Goal: Transaction & Acquisition: Purchase product/service

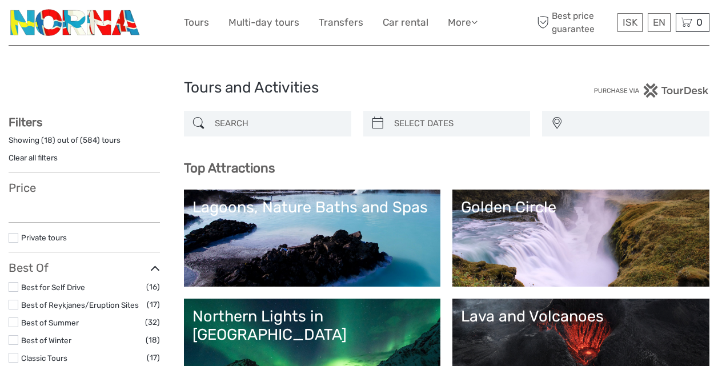
select select
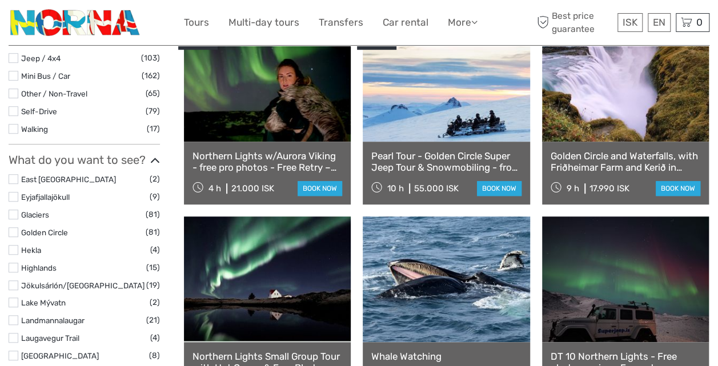
scroll to position [424, 0]
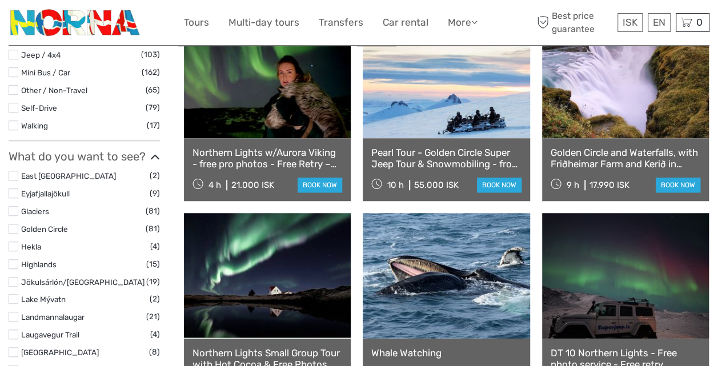
click at [623, 109] on link at bounding box center [625, 76] width 167 height 126
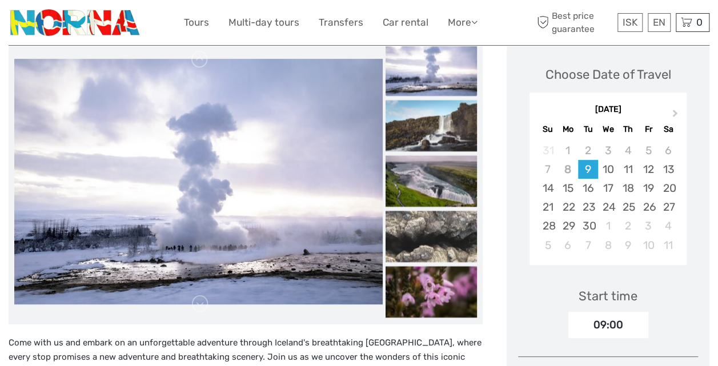
scroll to position [153, 0]
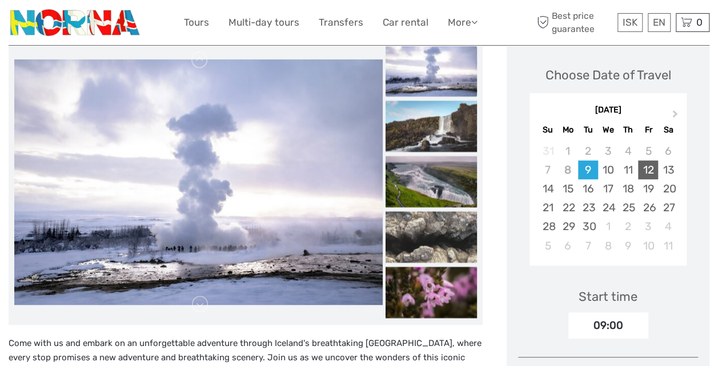
click at [651, 167] on div "12" at bounding box center [648, 170] width 20 height 19
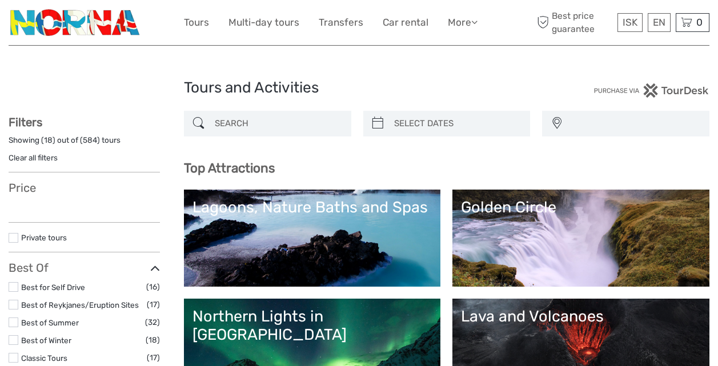
select select
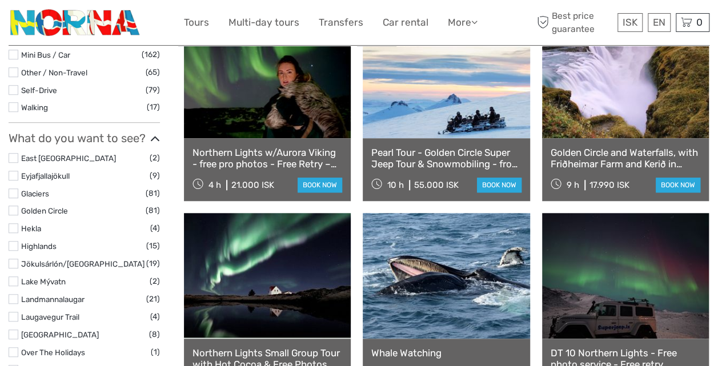
select select
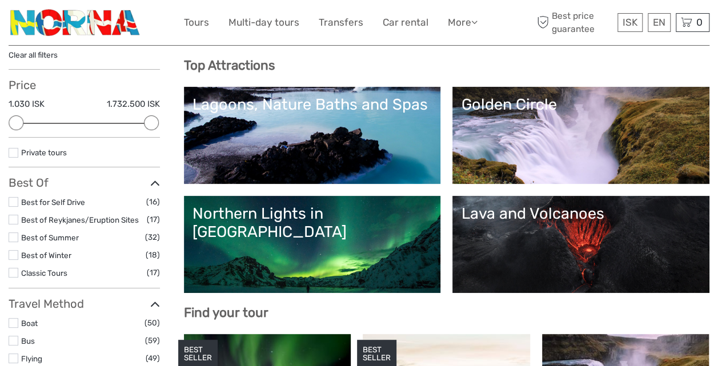
scroll to position [102, 0]
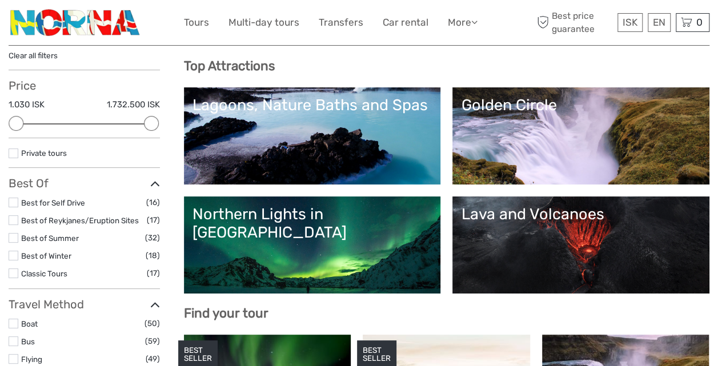
click at [370, 119] on link "Lagoons, Nature Baths and Spas" at bounding box center [313, 136] width 240 height 80
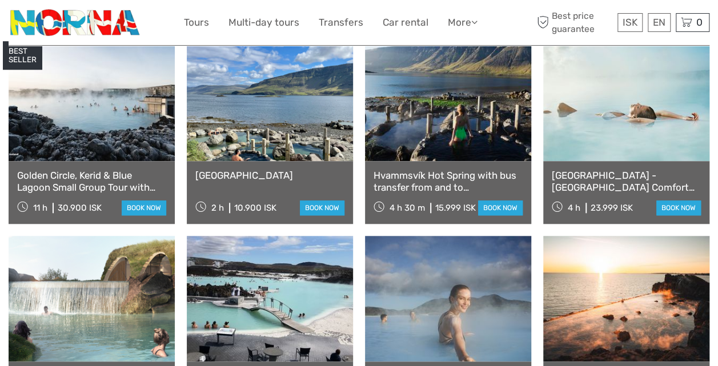
scroll to position [489, 0]
click at [94, 121] on link at bounding box center [92, 98] width 166 height 126
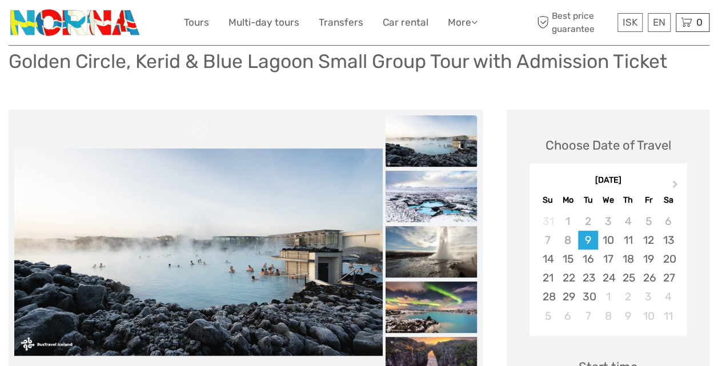
scroll to position [82, 0]
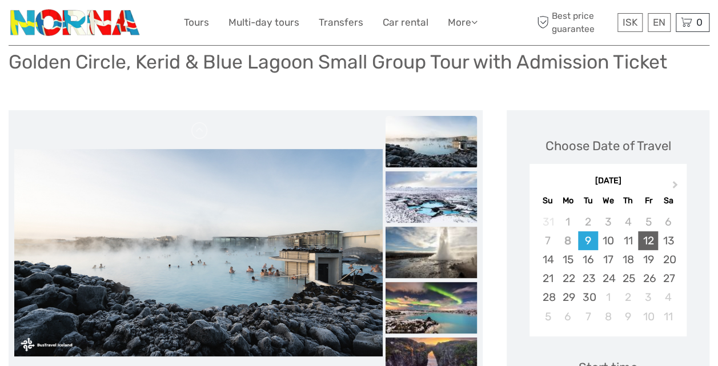
click at [649, 238] on div "12" at bounding box center [648, 240] width 20 height 19
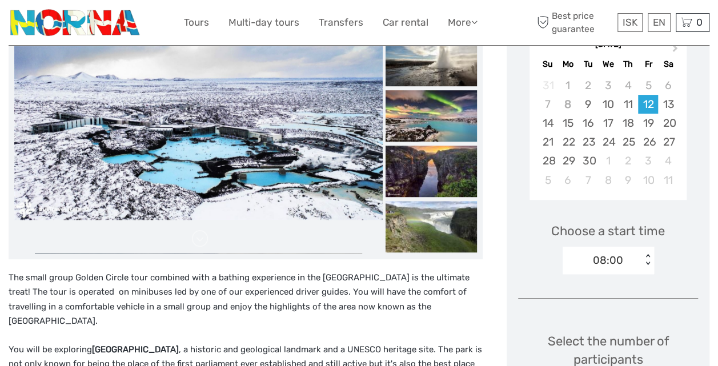
scroll to position [215, 0]
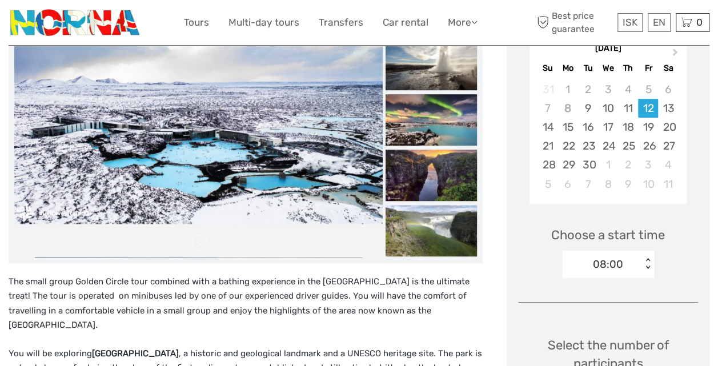
click at [644, 259] on div "< >" at bounding box center [648, 264] width 10 height 12
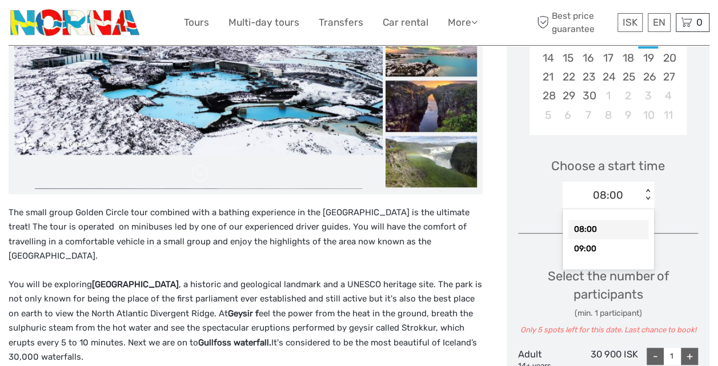
scroll to position [284, 0]
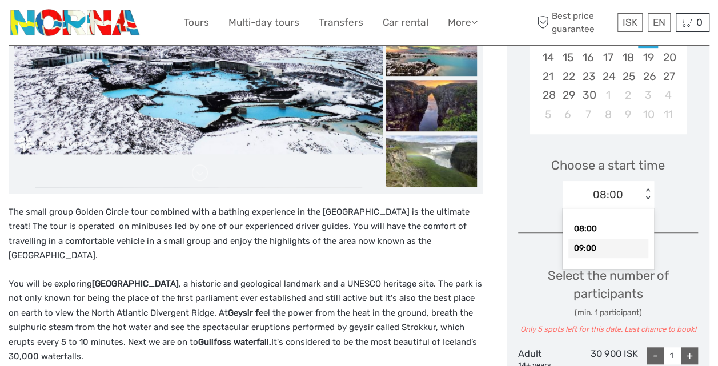
click at [587, 248] on div "09:00" at bounding box center [608, 248] width 80 height 19
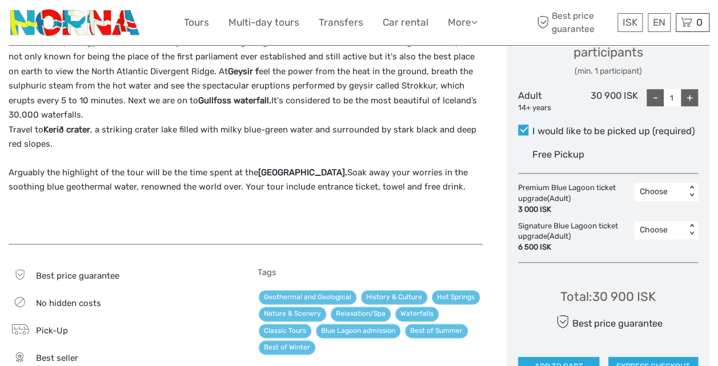
scroll to position [527, 0]
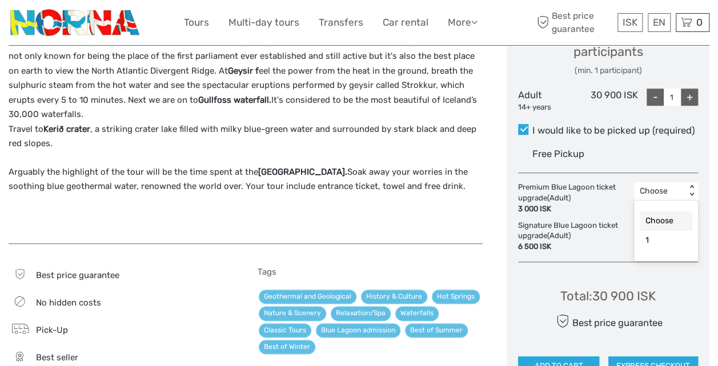
click at [672, 191] on div "Choose" at bounding box center [660, 191] width 41 height 11
click at [648, 239] on div "1" at bounding box center [666, 240] width 53 height 19
click at [692, 183] on div "1 < >" at bounding box center [666, 191] width 64 height 18
click at [668, 220] on div "Choose" at bounding box center [666, 220] width 53 height 19
click at [449, 195] on div "The small group Golden Circle tour combined with a bathing experience in the Bl…" at bounding box center [246, 98] width 474 height 270
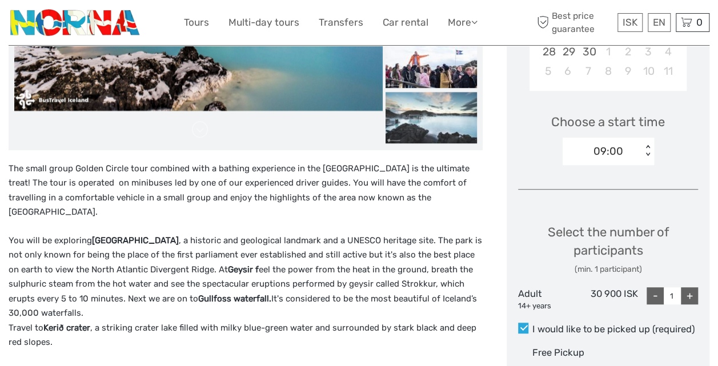
scroll to position [327, 0]
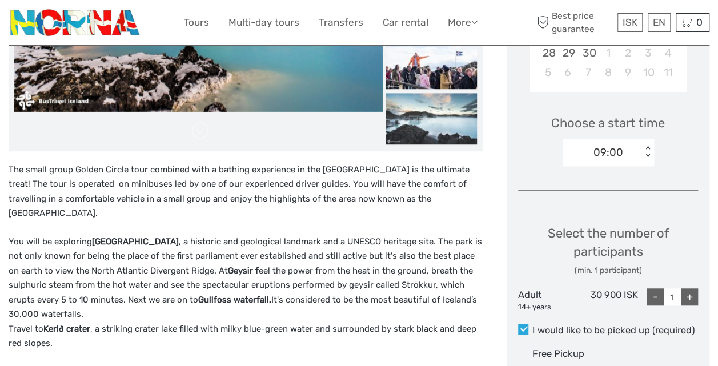
click at [423, 207] on div "The small group Golden Circle tour combined with a bathing experience in the Bl…" at bounding box center [246, 298] width 474 height 270
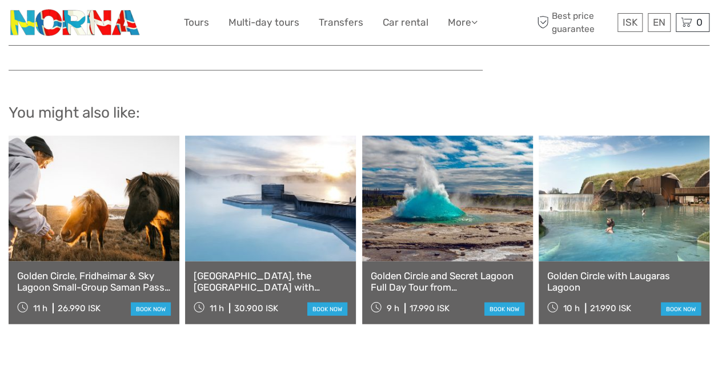
scroll to position [1190, 0]
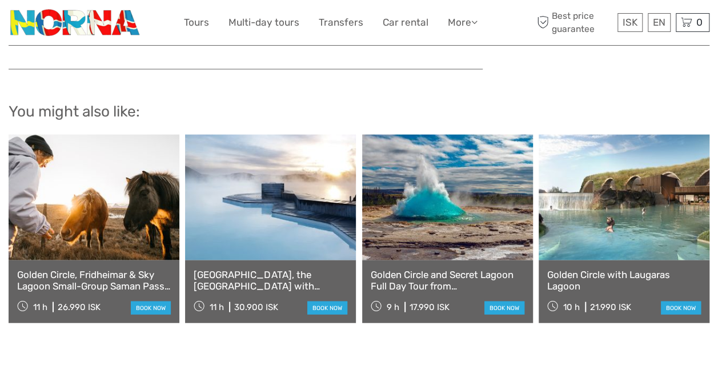
click at [452, 208] on link at bounding box center [447, 198] width 171 height 126
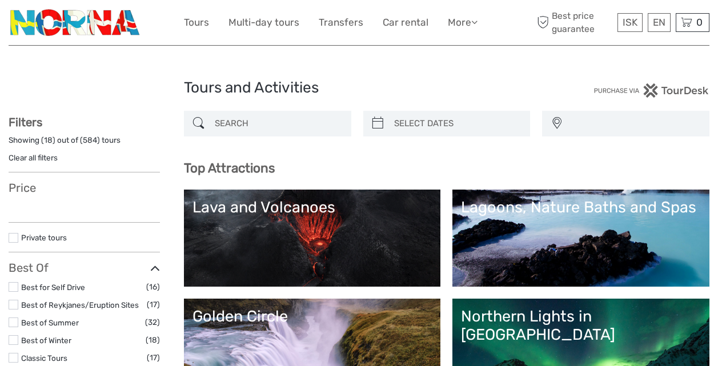
select select
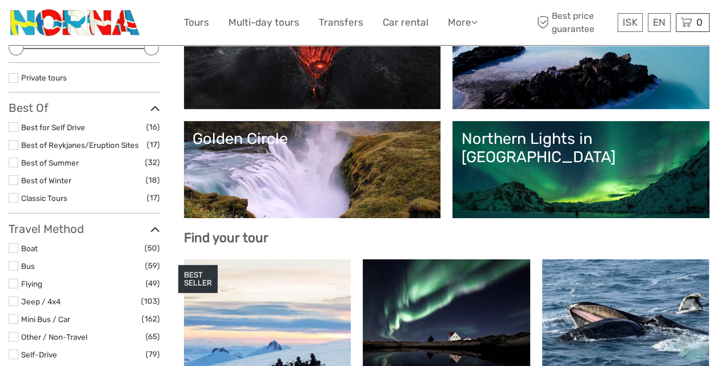
scroll to position [178, 0]
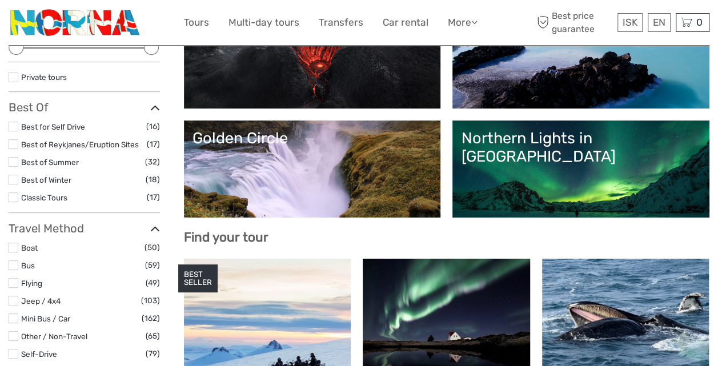
click at [432, 173] on link "Golden Circle" at bounding box center [313, 169] width 240 height 80
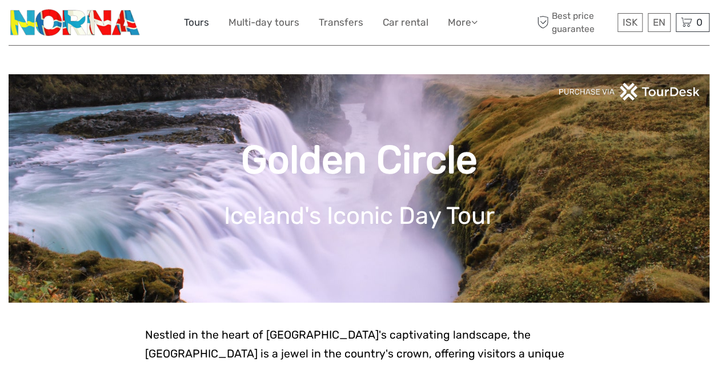
click at [197, 21] on link "Tours" at bounding box center [196, 22] width 25 height 17
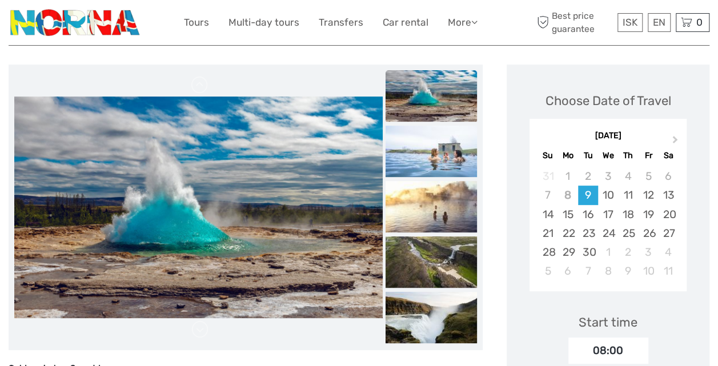
scroll to position [141, 0]
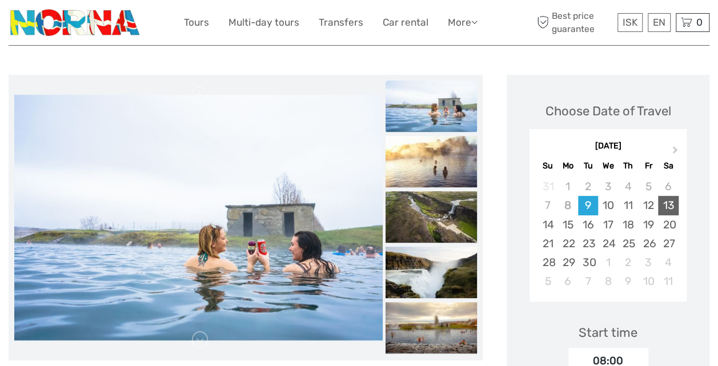
click at [669, 196] on div "13" at bounding box center [668, 205] width 20 height 19
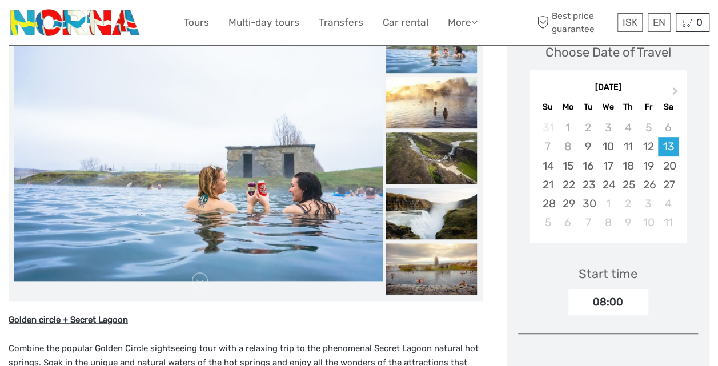
scroll to position [200, 0]
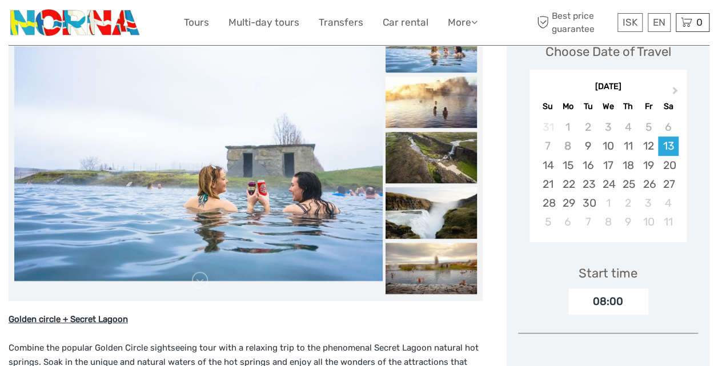
click at [618, 288] on div "08:00" at bounding box center [608, 301] width 80 height 26
click at [631, 288] on div "08:00" at bounding box center [608, 301] width 80 height 26
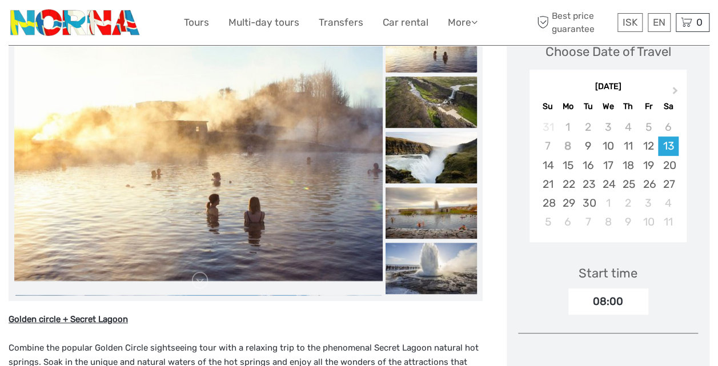
click at [631, 288] on div "08:00" at bounding box center [608, 301] width 80 height 26
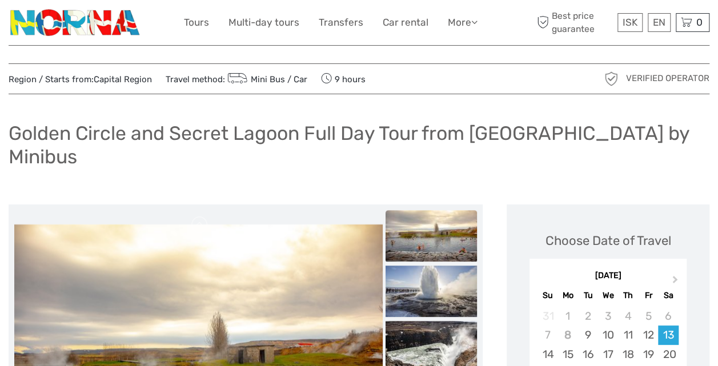
scroll to position [0, 0]
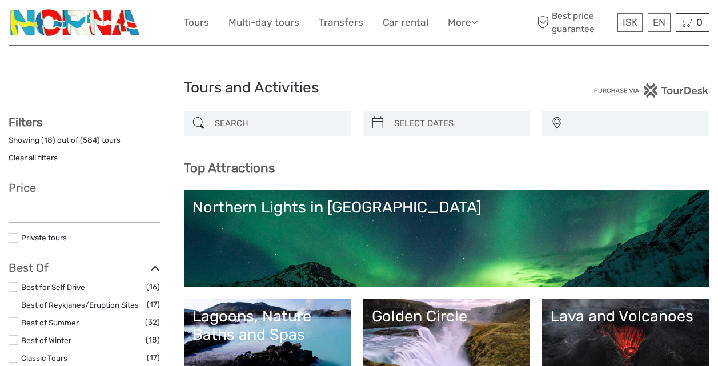
select select
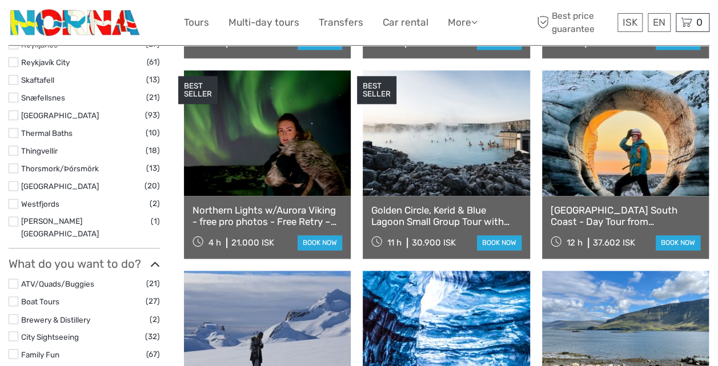
scroll to position [768, 0]
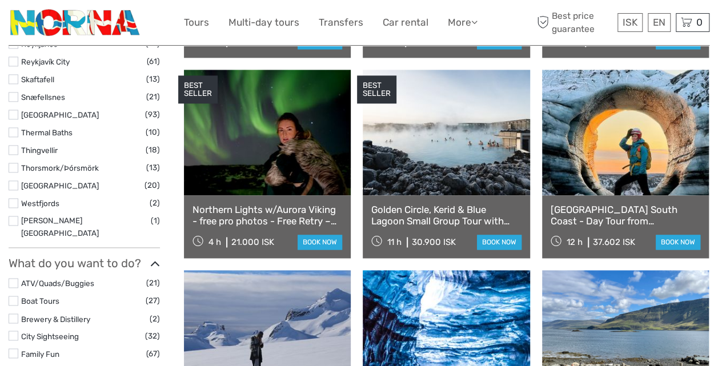
click at [464, 143] on link at bounding box center [446, 133] width 167 height 126
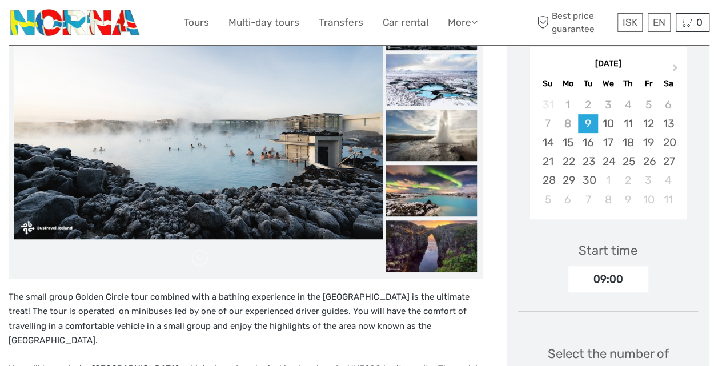
scroll to position [201, 0]
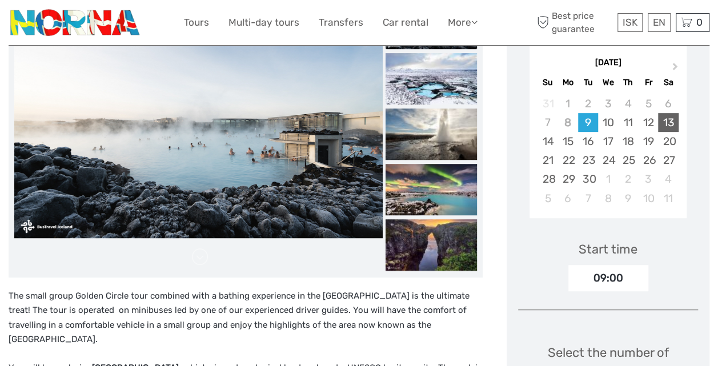
click at [674, 121] on div "13" at bounding box center [668, 122] width 20 height 19
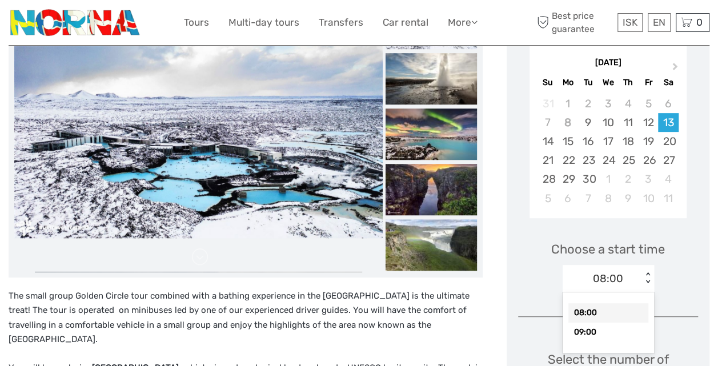
click at [647, 280] on div "< >" at bounding box center [648, 278] width 10 height 12
click at [608, 327] on div "09:00" at bounding box center [608, 332] width 80 height 19
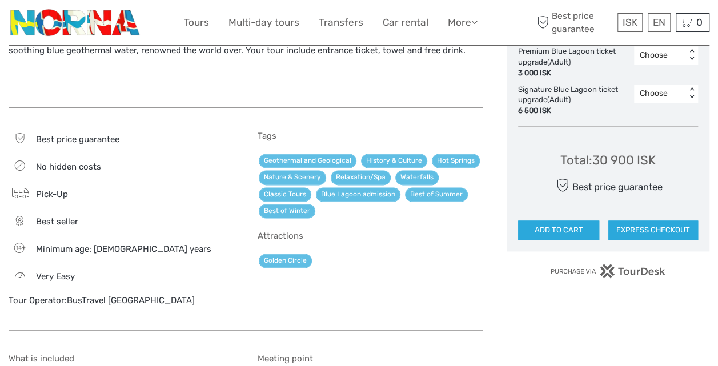
scroll to position [664, 0]
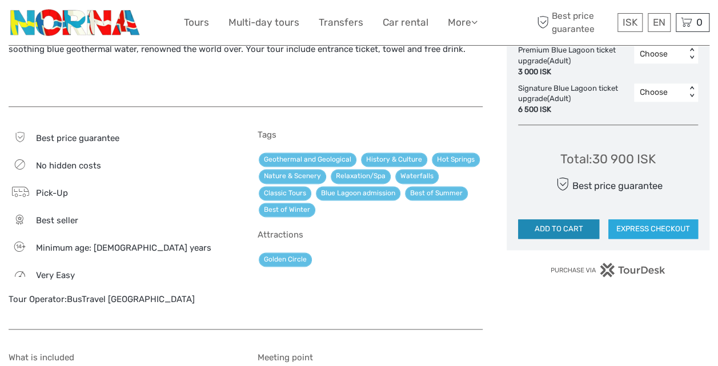
click at [556, 227] on button "ADD TO CART" at bounding box center [558, 228] width 81 height 19
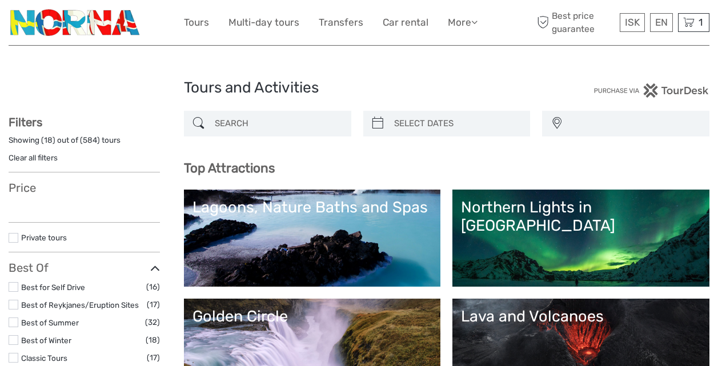
select select
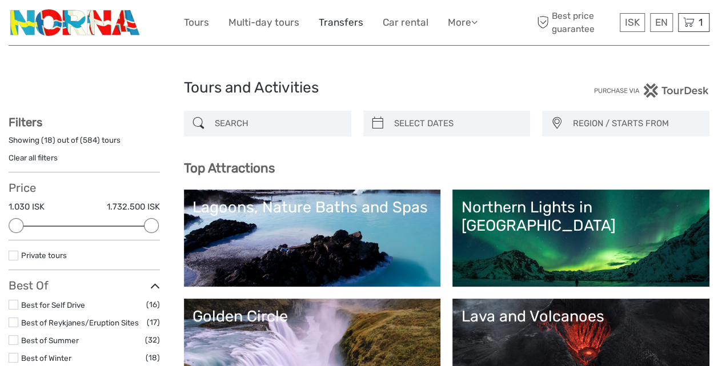
click at [350, 21] on link "Transfers" at bounding box center [341, 22] width 45 height 17
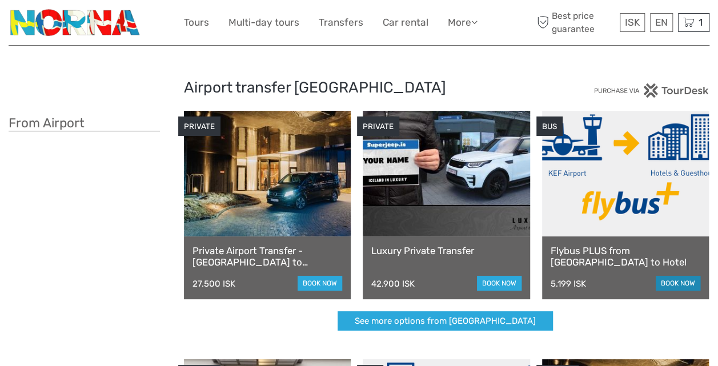
click at [685, 281] on link "book now" at bounding box center [678, 283] width 45 height 15
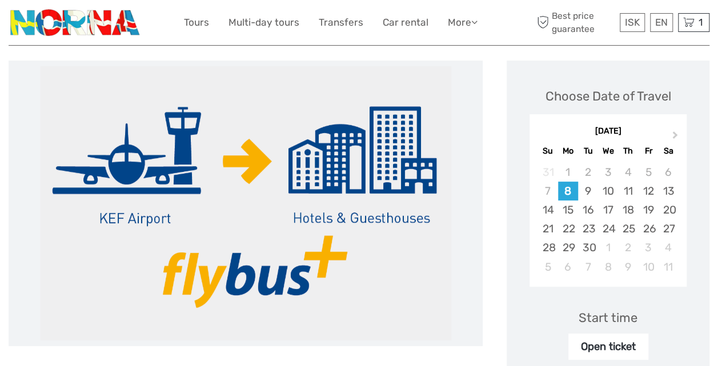
scroll to position [136, 0]
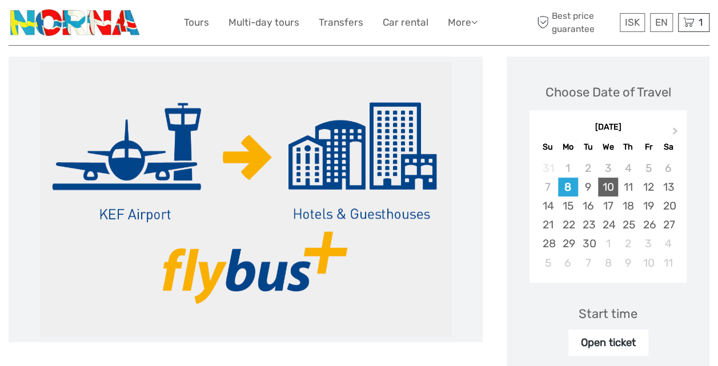
click at [608, 186] on div "10" at bounding box center [608, 187] width 20 height 19
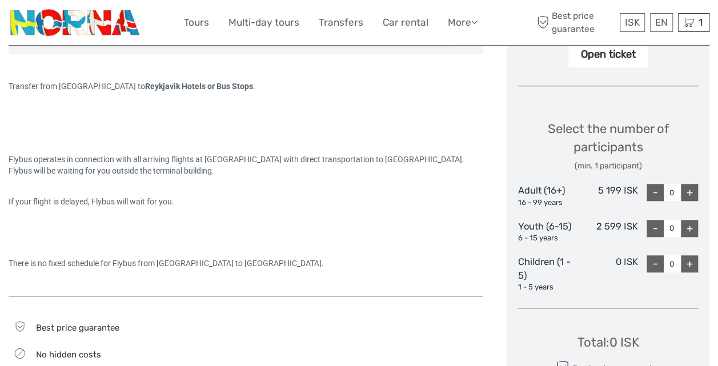
scroll to position [425, 0]
click at [688, 187] on div "+" at bounding box center [689, 191] width 17 height 17
type input "2"
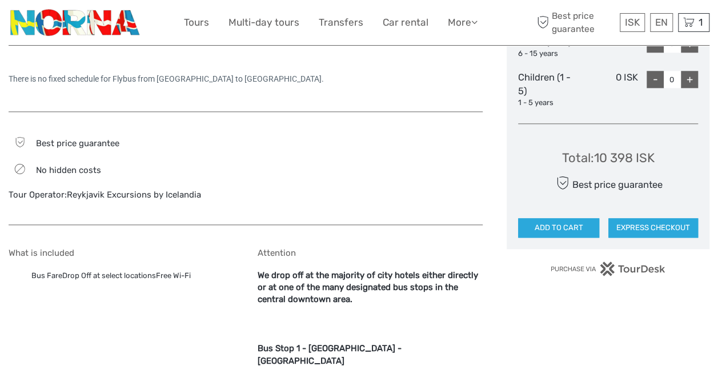
scroll to position [612, 0]
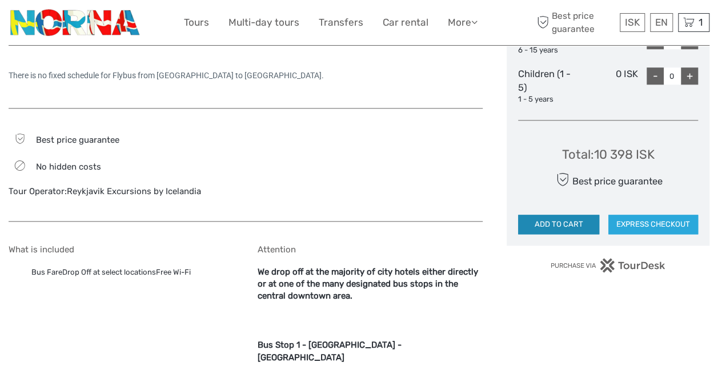
click at [551, 220] on button "ADD TO CART" at bounding box center [558, 224] width 81 height 19
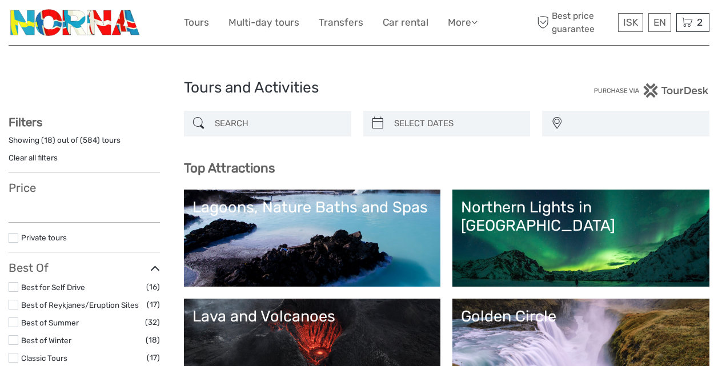
select select
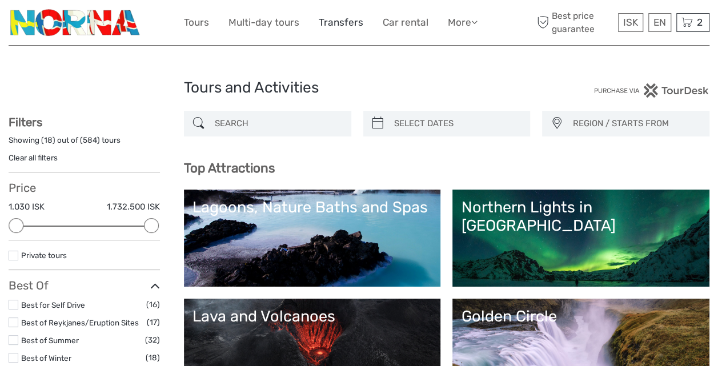
click at [342, 22] on link "Transfers" at bounding box center [341, 22] width 45 height 17
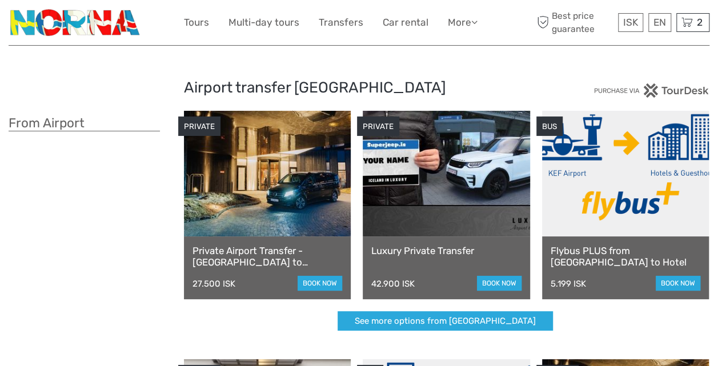
click at [641, 212] on link at bounding box center [625, 174] width 167 height 126
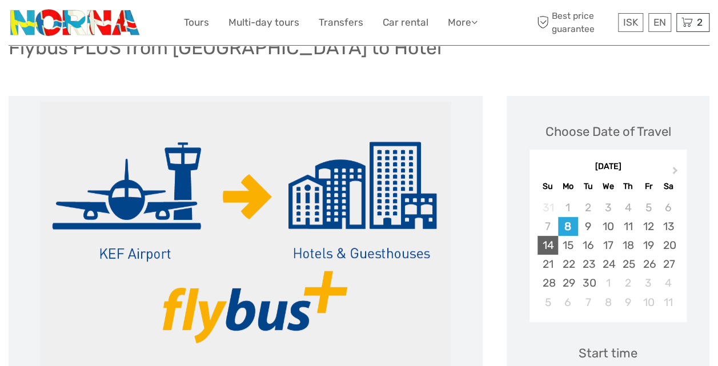
click at [548, 244] on div "14" at bounding box center [548, 245] width 20 height 19
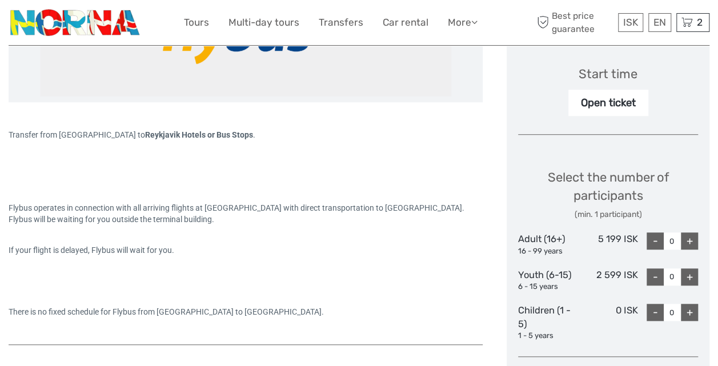
scroll to position [383, 0]
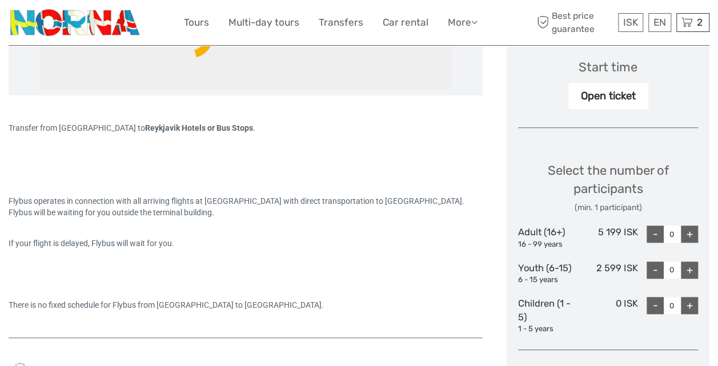
click at [688, 233] on div "+" at bounding box center [689, 234] width 17 height 17
click at [655, 235] on div "-" at bounding box center [655, 234] width 17 height 17
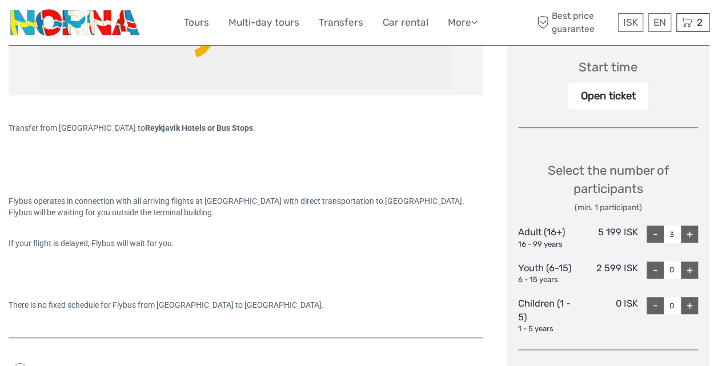
click at [655, 235] on div "-" at bounding box center [655, 234] width 17 height 17
type input "2"
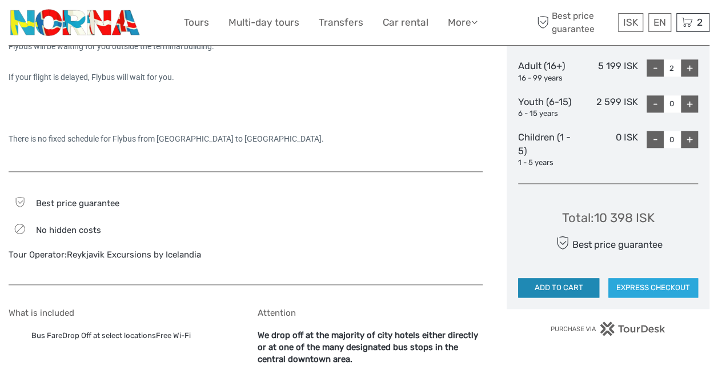
scroll to position [550, 0]
click at [564, 283] on button "ADD TO CART" at bounding box center [558, 287] width 81 height 19
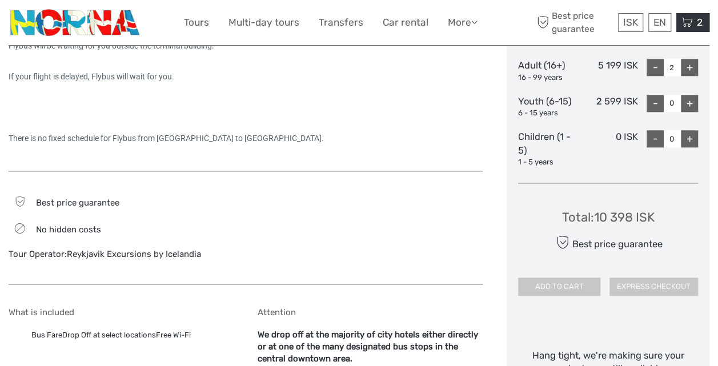
click at [687, 21] on icon at bounding box center [686, 22] width 11 height 14
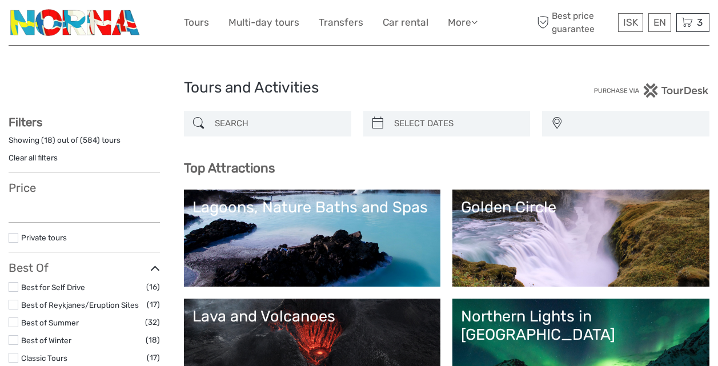
select select
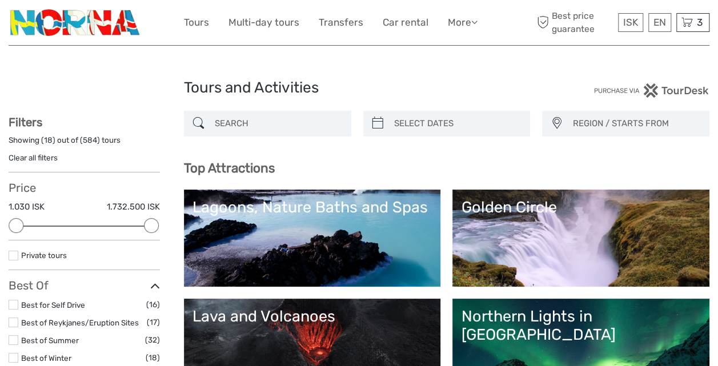
click at [687, 21] on icon at bounding box center [686, 22] width 11 height 14
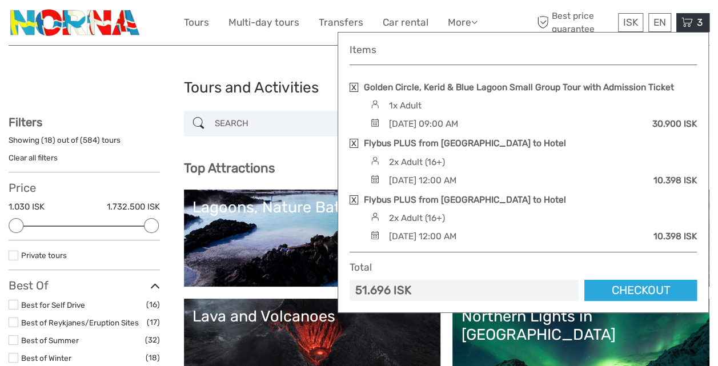
click at [442, 83] on link "Golden Circle, Kerid & Blue Lagoon Small Group Tour with Admission Ticket" at bounding box center [519, 87] width 310 height 13
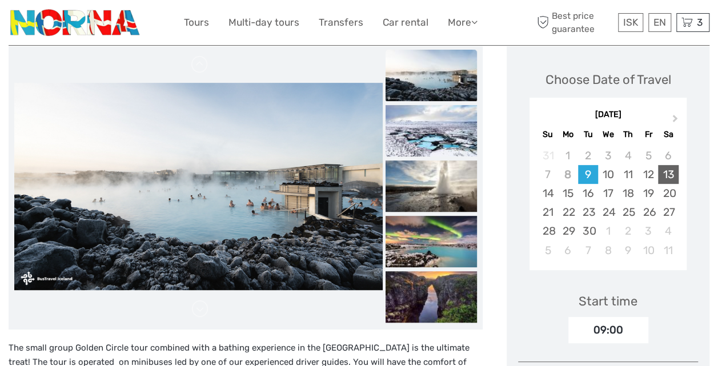
scroll to position [147, 0]
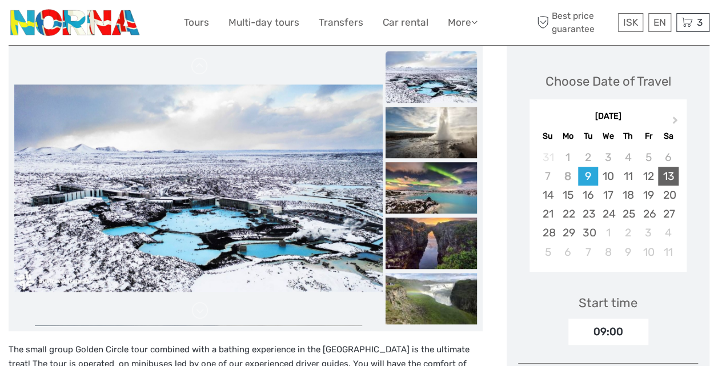
click at [669, 174] on div "13" at bounding box center [668, 176] width 20 height 19
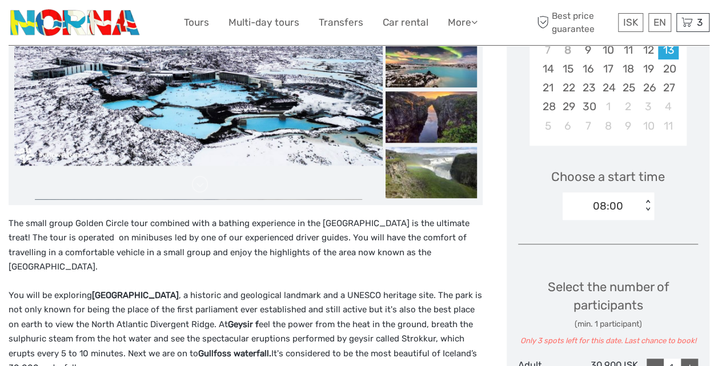
scroll to position [274, 0]
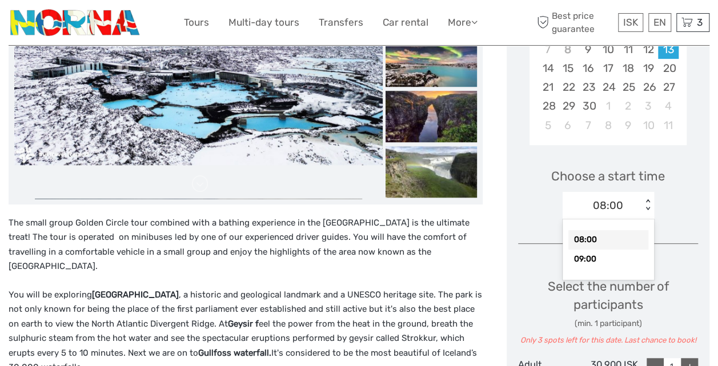
click at [648, 206] on div "< >" at bounding box center [648, 205] width 10 height 12
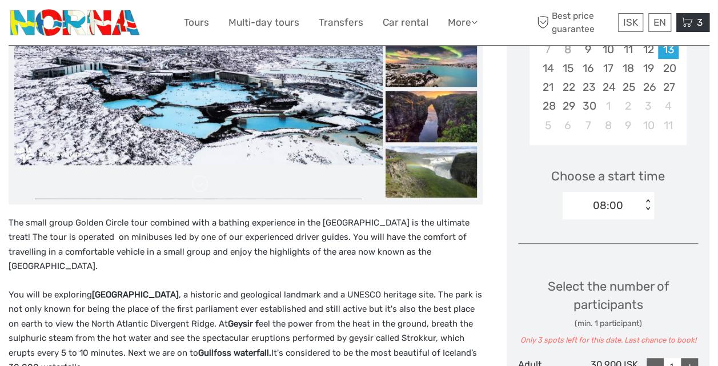
click at [689, 18] on icon at bounding box center [686, 22] width 11 height 14
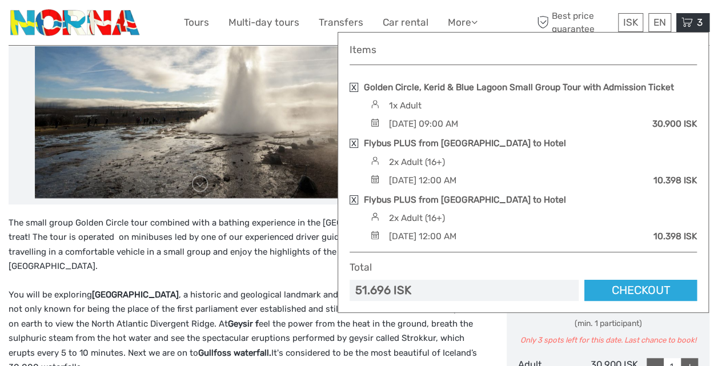
click at [391, 98] on div "Golden Circle, Kerid & Blue Lagoon Small Group Tour with Admission Ticket 1x Ad…" at bounding box center [523, 106] width 347 height 50
click at [438, 84] on link "Golden Circle, Kerid & Blue Lagoon Small Group Tour with Admission Ticket" at bounding box center [519, 87] width 310 height 13
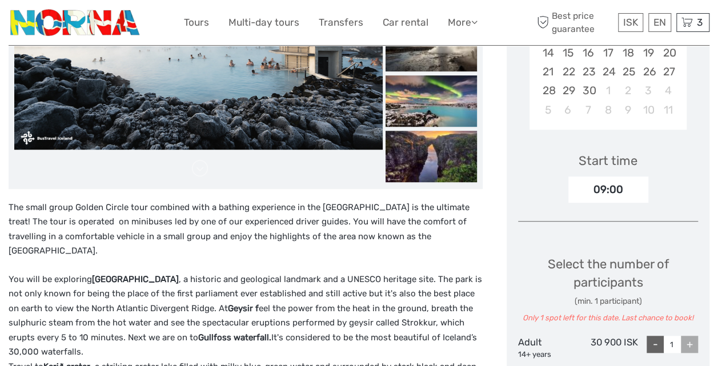
scroll to position [240, 0]
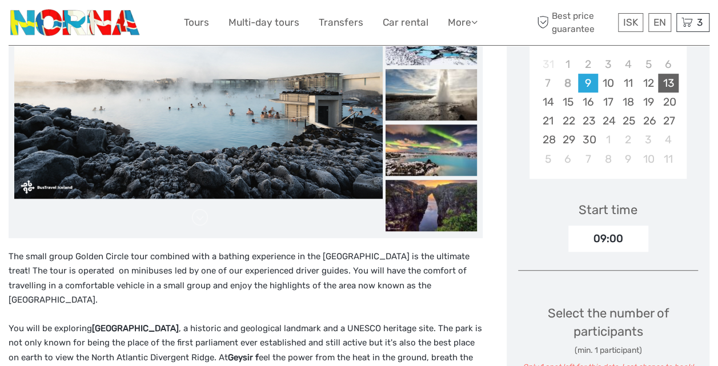
click at [669, 80] on div "13" at bounding box center [668, 83] width 20 height 19
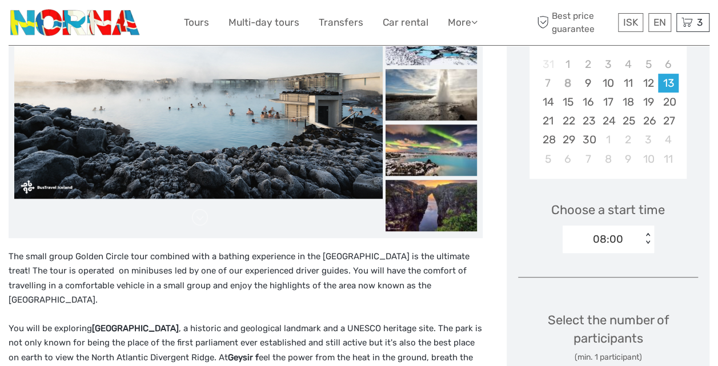
click at [646, 243] on div "< >" at bounding box center [648, 239] width 10 height 12
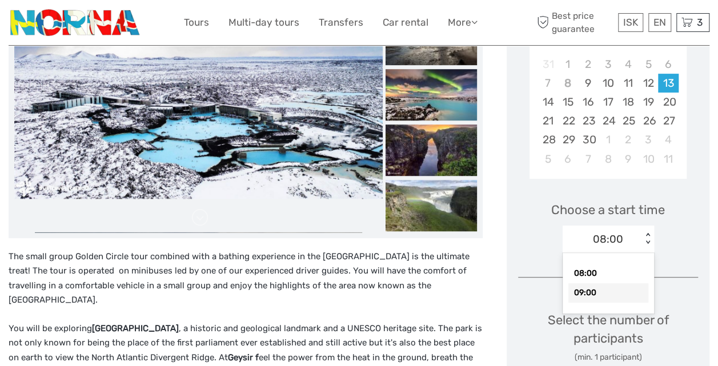
click at [616, 292] on div "09:00" at bounding box center [608, 292] width 80 height 19
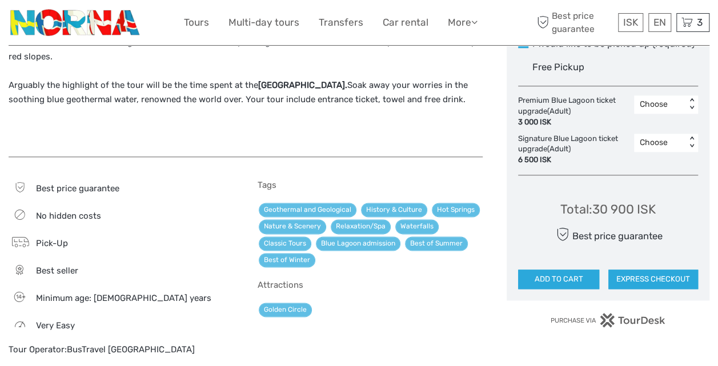
scroll to position [614, 0]
click at [543, 272] on button "ADD TO CART" at bounding box center [558, 279] width 81 height 19
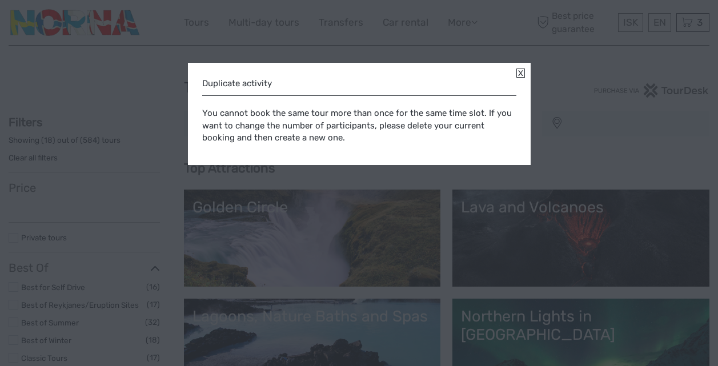
select select
click at [519, 72] on link at bounding box center [520, 73] width 9 height 9
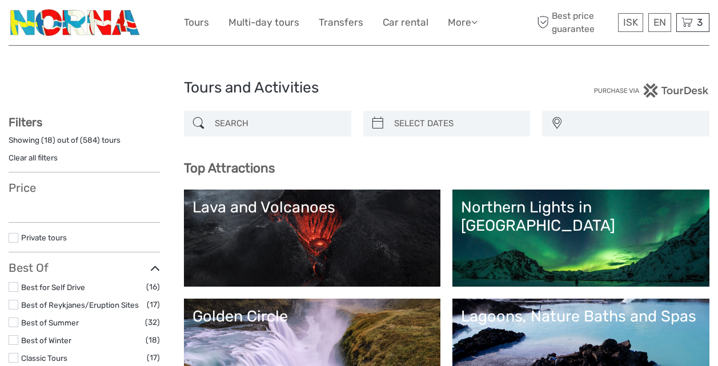
select select
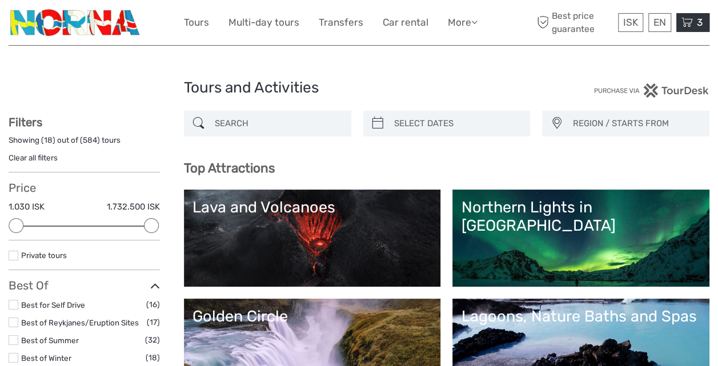
click at [696, 18] on span "3" at bounding box center [699, 22] width 9 height 11
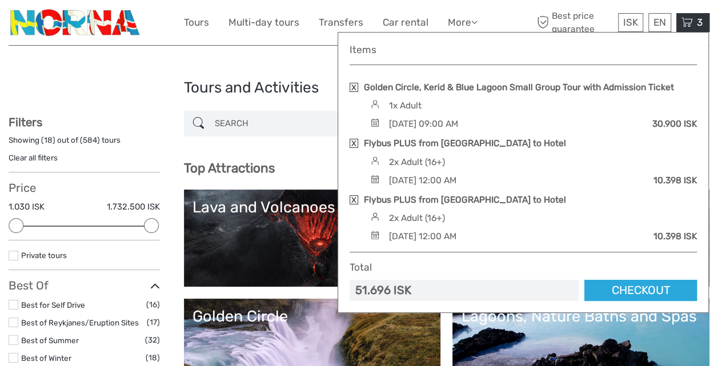
click at [352, 85] on link at bounding box center [354, 87] width 9 height 9
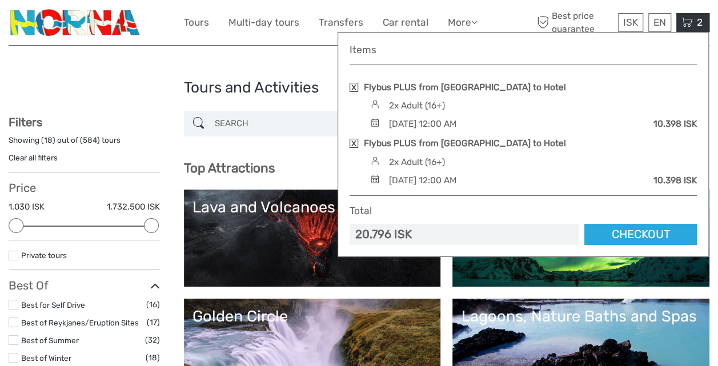
click at [300, 255] on link "Lava and Volcanoes" at bounding box center [313, 238] width 240 height 80
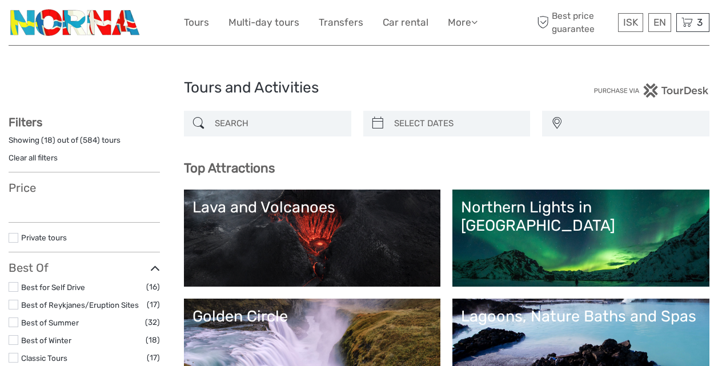
select select
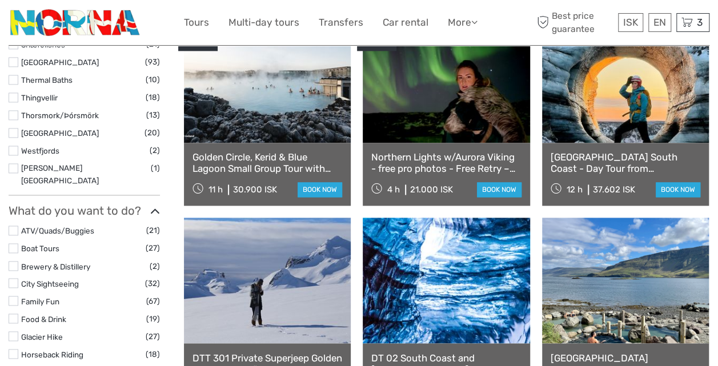
scroll to position [821, 0]
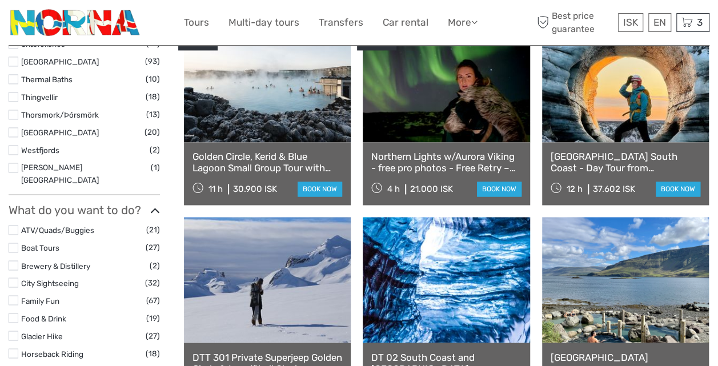
click at [248, 110] on link at bounding box center [267, 80] width 167 height 126
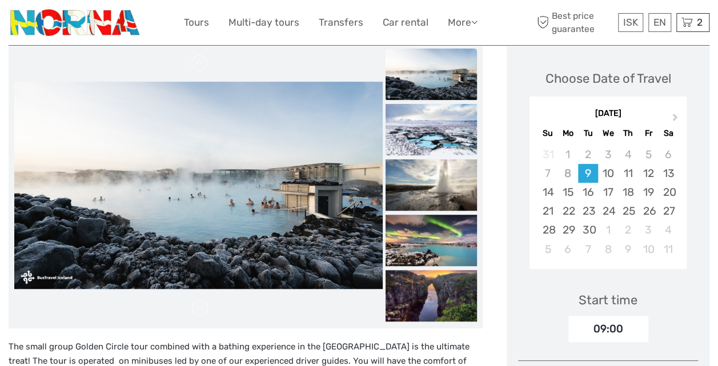
scroll to position [151, 0]
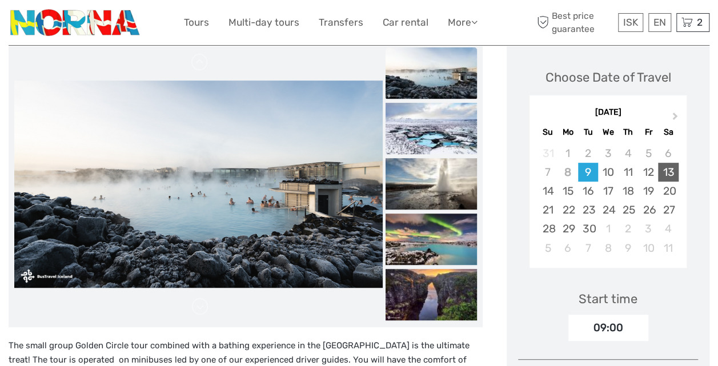
click at [671, 171] on div "13" at bounding box center [668, 172] width 20 height 19
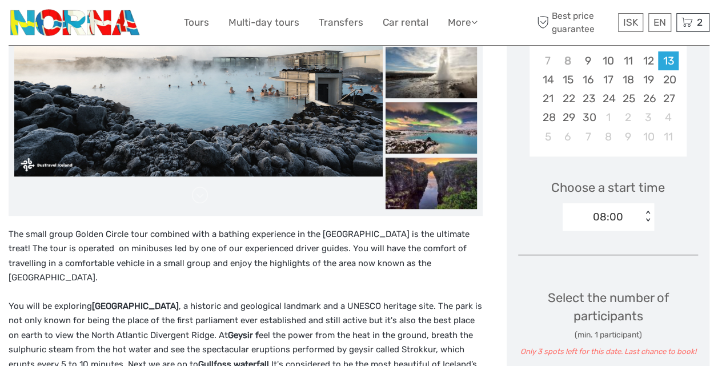
scroll to position [263, 0]
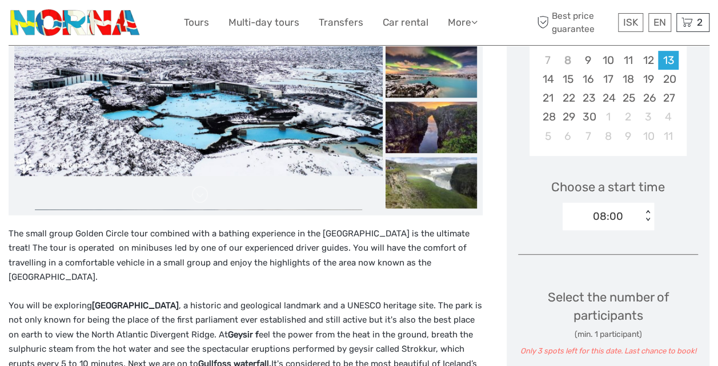
click at [648, 217] on div "< >" at bounding box center [648, 216] width 10 height 12
click at [590, 267] on div "09:00" at bounding box center [608, 269] width 80 height 19
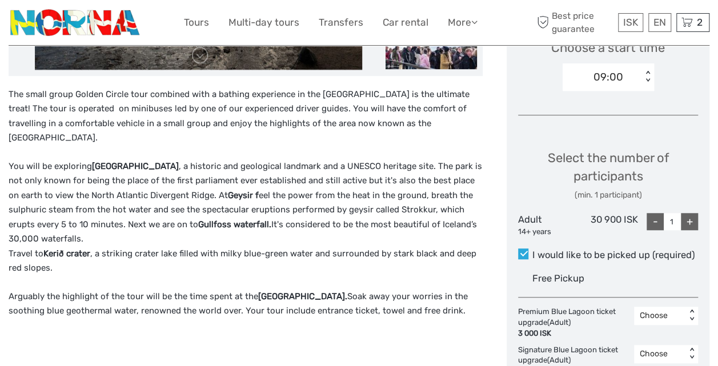
scroll to position [403, 0]
click at [689, 216] on div "+" at bounding box center [689, 220] width 17 height 17
type input "2"
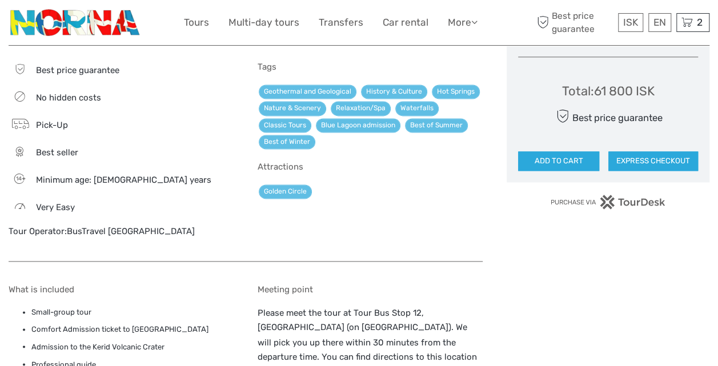
scroll to position [733, 0]
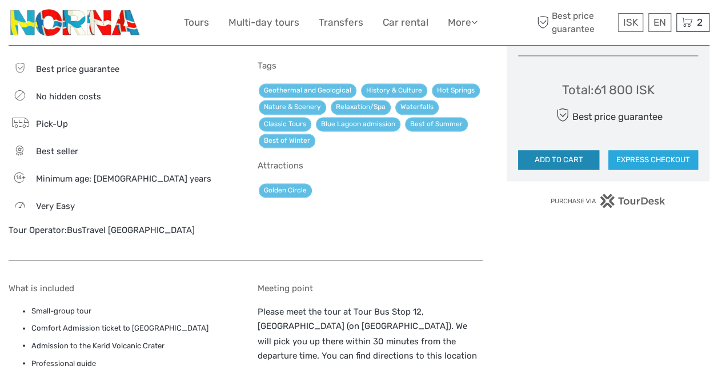
click at [550, 157] on button "ADD TO CART" at bounding box center [558, 159] width 81 height 19
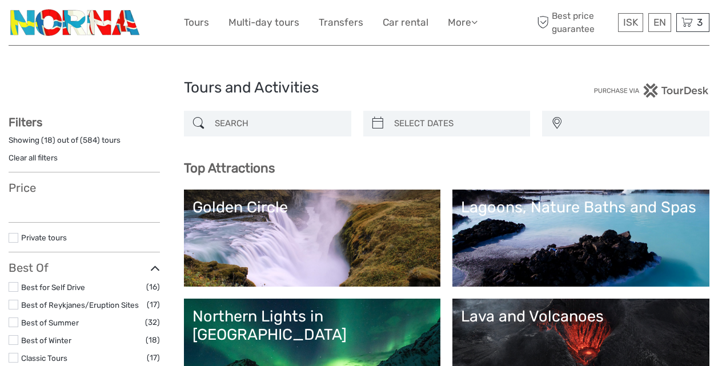
select select
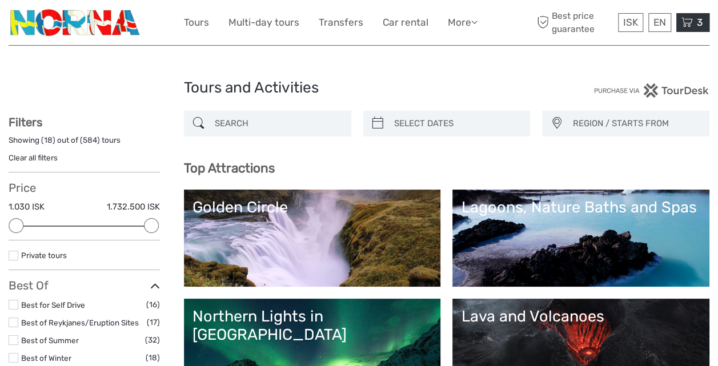
click at [696, 19] on span "3" at bounding box center [699, 22] width 9 height 11
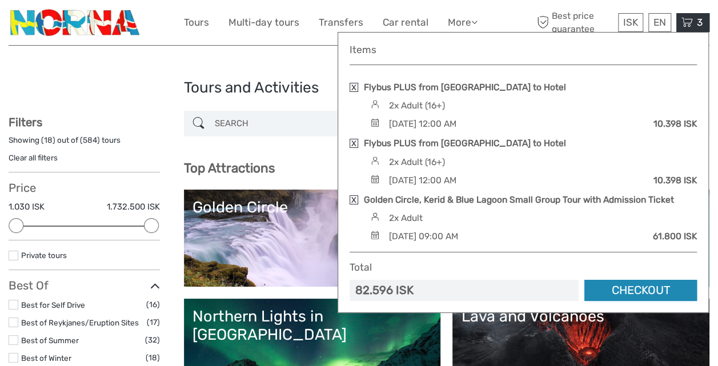
click at [648, 288] on link "Checkout" at bounding box center [640, 290] width 113 height 21
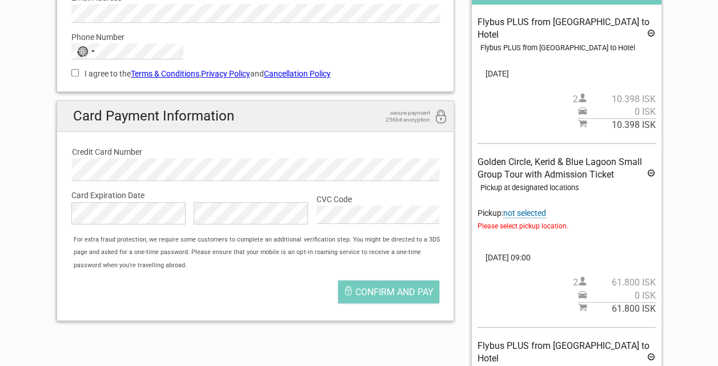
scroll to position [193, 0]
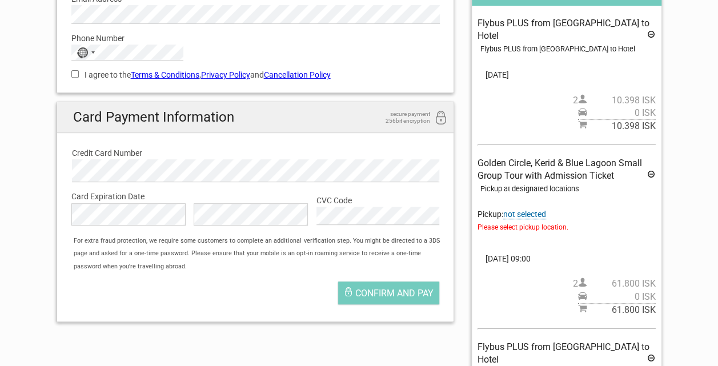
click at [532, 210] on span "not selected" at bounding box center [524, 215] width 43 height 10
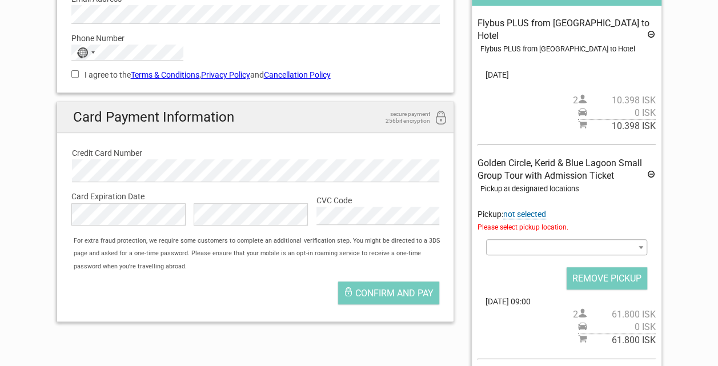
click at [535, 239] on span at bounding box center [566, 247] width 161 height 16
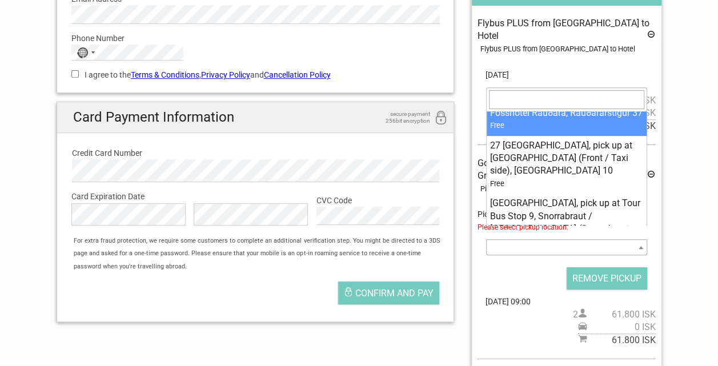
scroll to position [114, 0]
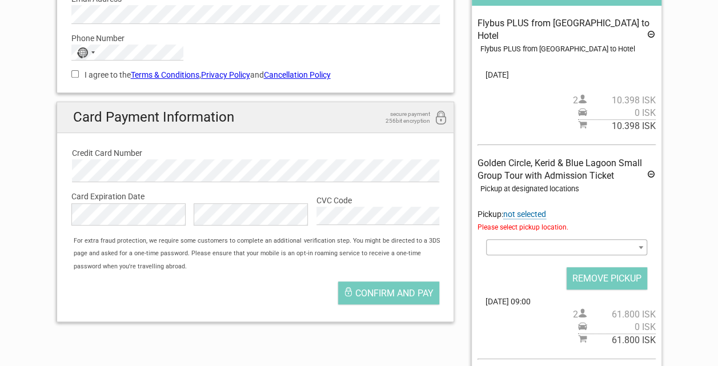
click at [523, 239] on span at bounding box center [566, 247] width 161 height 16
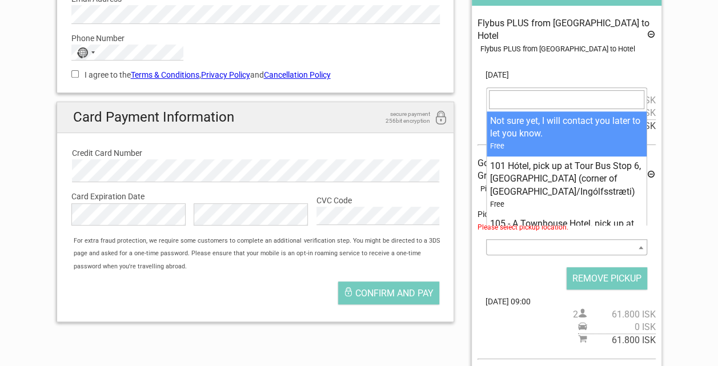
click at [643, 240] on span at bounding box center [640, 247] width 11 height 15
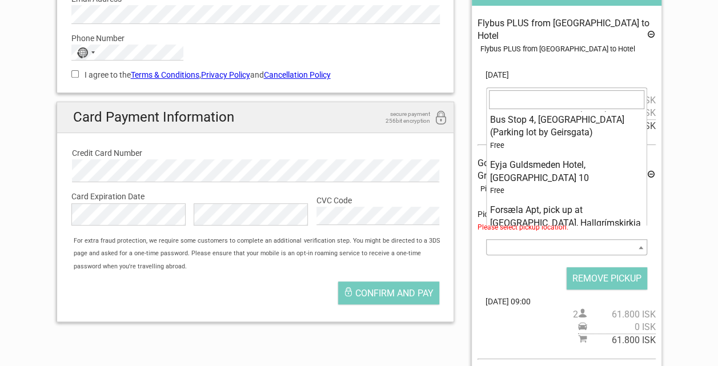
scroll to position [3798, 0]
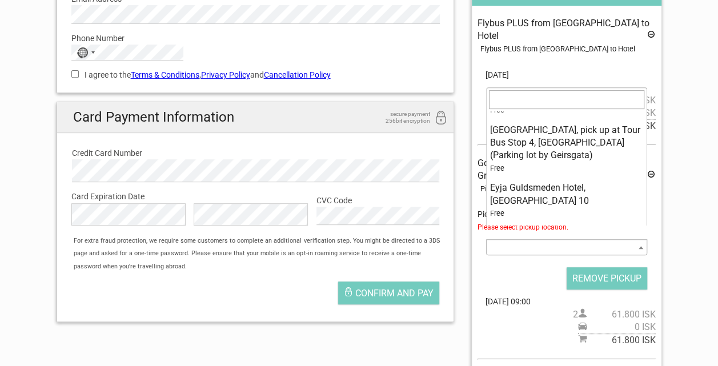
select select "231058"
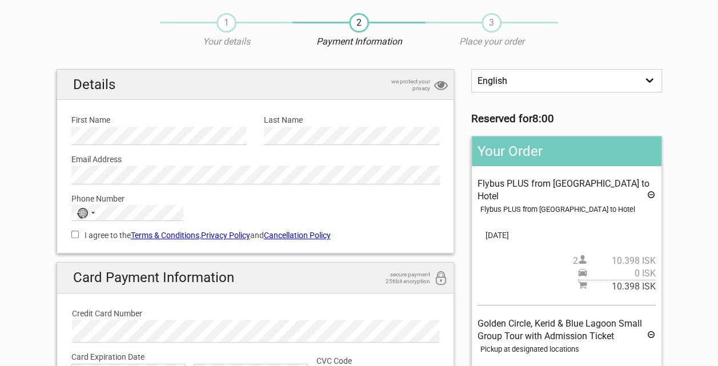
scroll to position [30, 0]
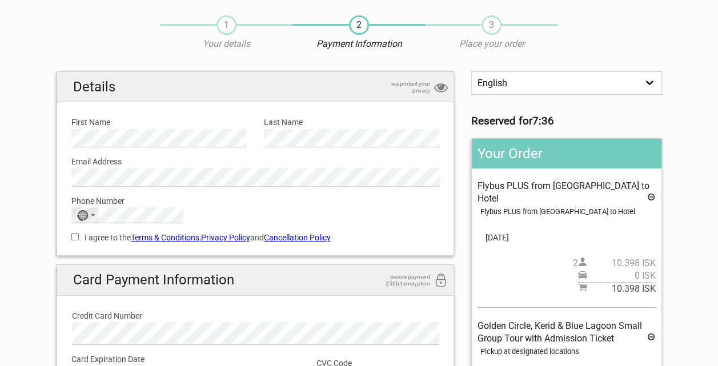
click at [88, 212] on div "No country selected" at bounding box center [85, 215] width 26 height 15
type input "norwa"
click at [113, 250] on span "Norway" at bounding box center [131, 252] width 77 height 13
click at [113, 250] on div "Details we protect your privacy First Name Please provide us with your name. La…" at bounding box center [256, 163] width 398 height 185
click at [74, 236] on input "I agree to the Terms & Conditions , Privacy Policy and Cancellation Policy" at bounding box center [74, 236] width 7 height 7
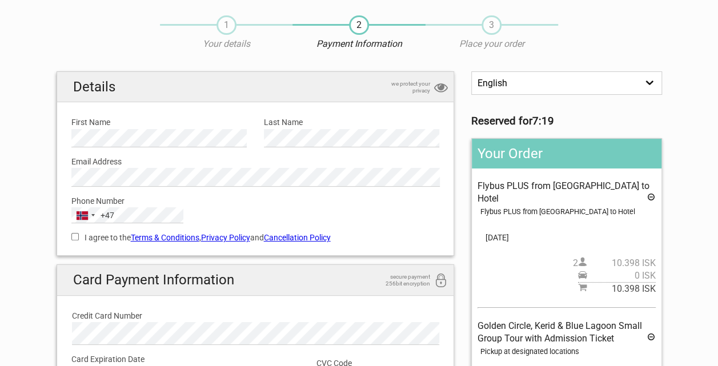
checkbox input "true"
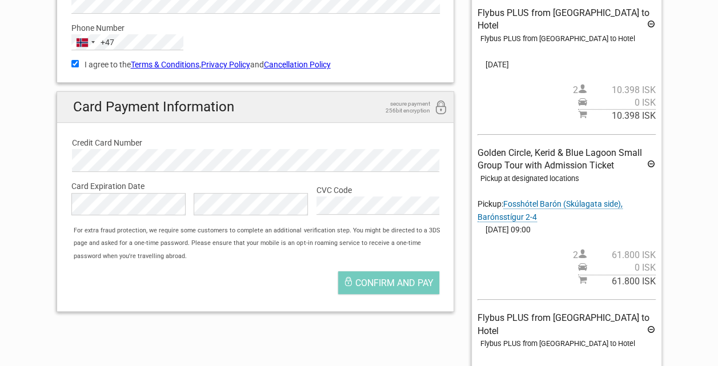
scroll to position [205, 0]
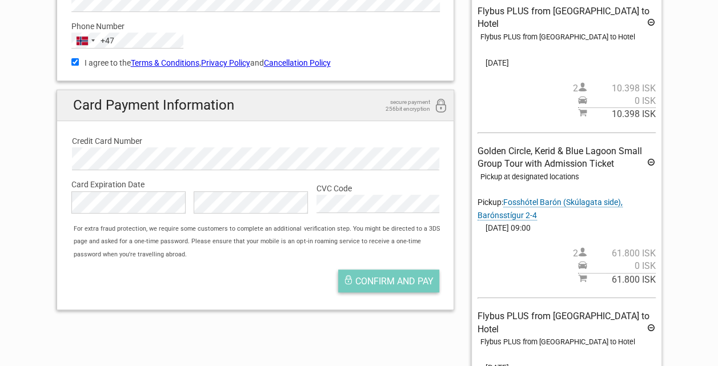
click at [398, 280] on span "Confirm and pay" at bounding box center [394, 281] width 78 height 11
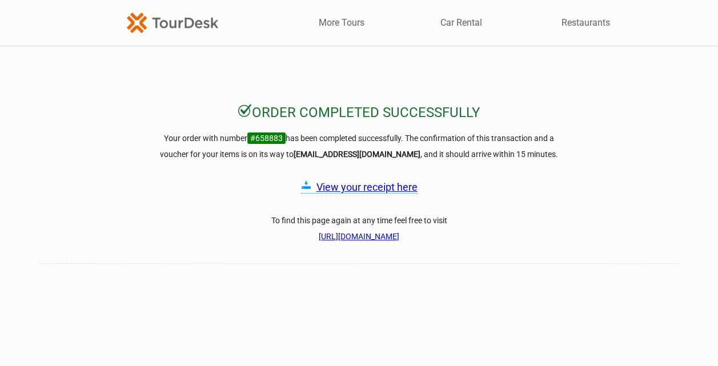
click at [363, 186] on link "View your receipt here" at bounding box center [366, 187] width 101 height 12
